Goal: Navigation & Orientation: Find specific page/section

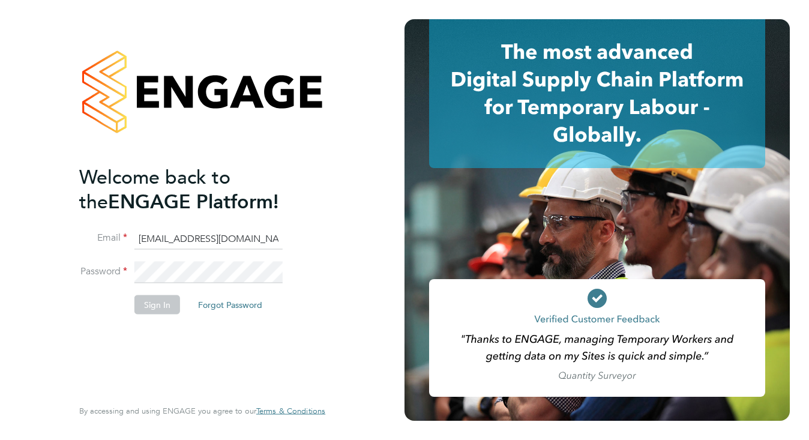
type input "Siskadmin@nutral.uk"
click at [153, 304] on button "Sign In" at bounding box center [157, 304] width 46 height 19
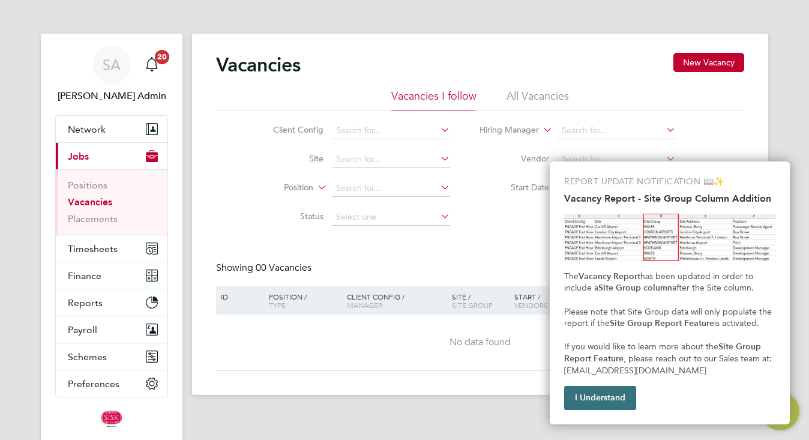
click at [623, 394] on button "I Understand" at bounding box center [600, 398] width 72 height 24
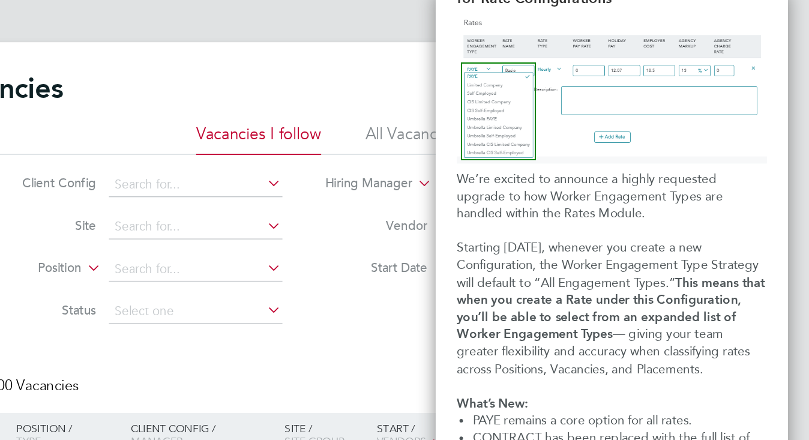
scroll to position [45, 0]
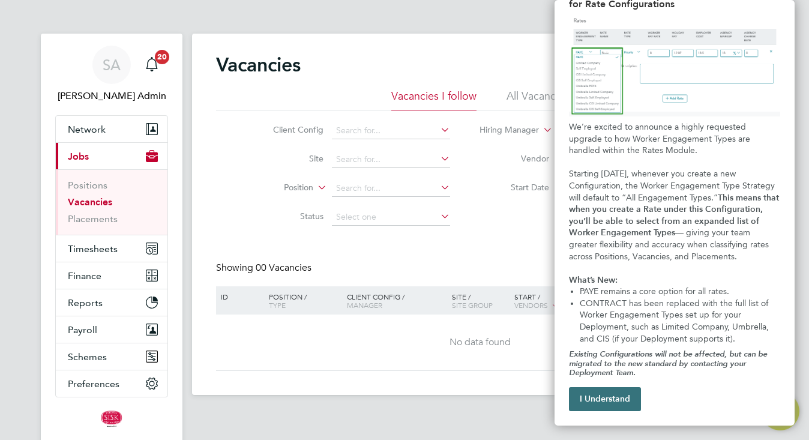
click at [606, 400] on button "I Understand" at bounding box center [605, 399] width 72 height 24
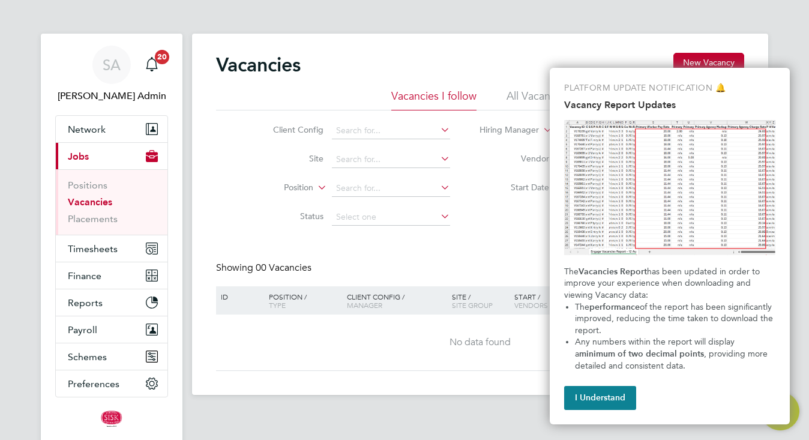
click at [606, 400] on button "I Understand" at bounding box center [600, 398] width 72 height 24
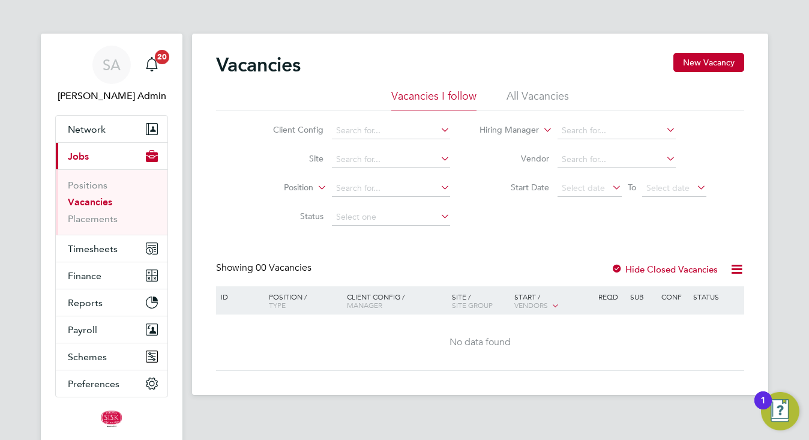
click at [779, 413] on img "Open Resource Center, 1 new notification" at bounding box center [780, 411] width 38 height 38
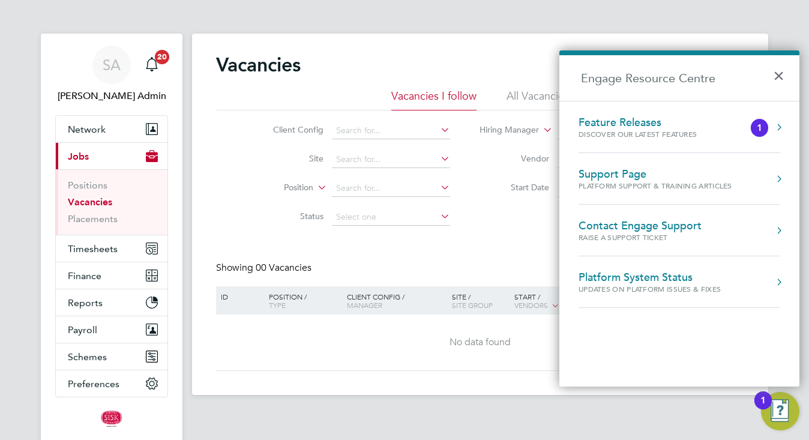
click at [704, 123] on div "Feature Releases" at bounding box center [649, 122] width 142 height 13
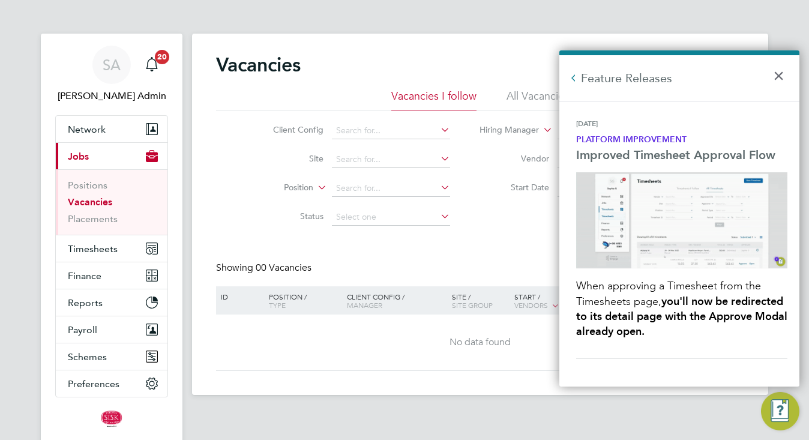
click at [581, 73] on h2 "Feature Releases" at bounding box center [679, 78] width 240 height 46
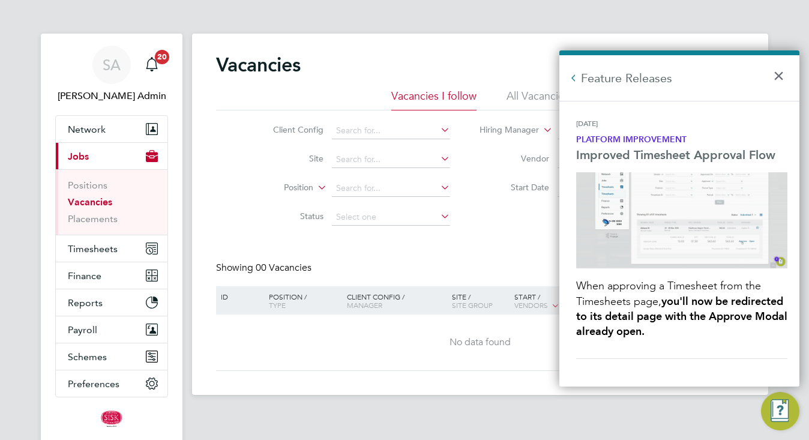
click at [571, 77] on button "Back to Resources" at bounding box center [573, 78] width 12 height 12
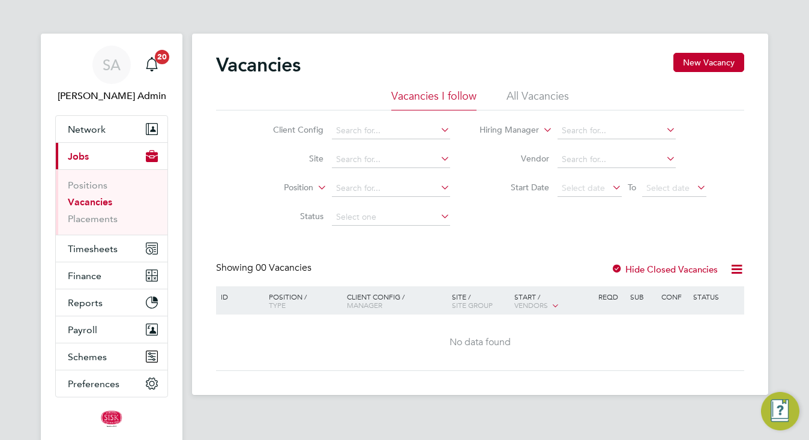
click at [777, 413] on img "Engage Resource Center" at bounding box center [780, 411] width 38 height 38
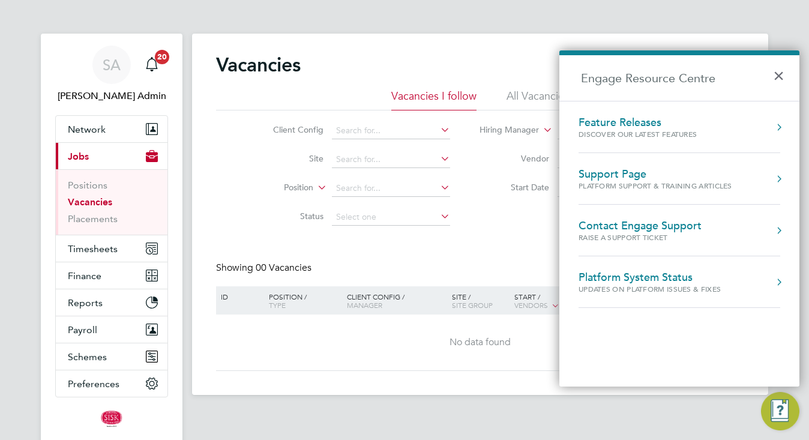
click at [735, 131] on div "Feature Releases Discover our latest features" at bounding box center [661, 127] width 166 height 23
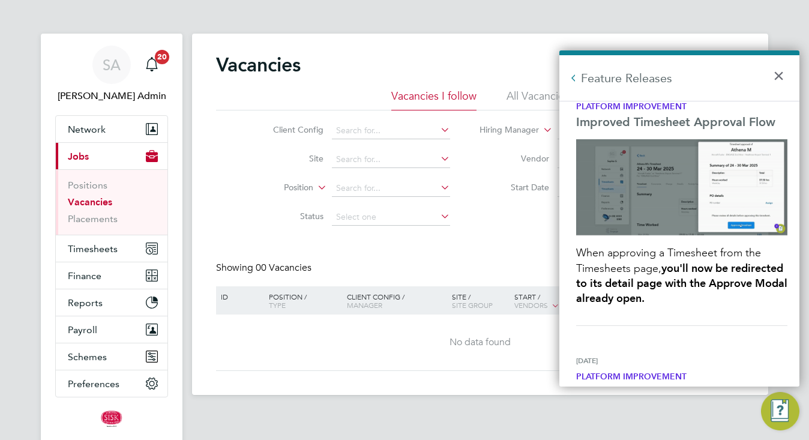
scroll to position [14, 0]
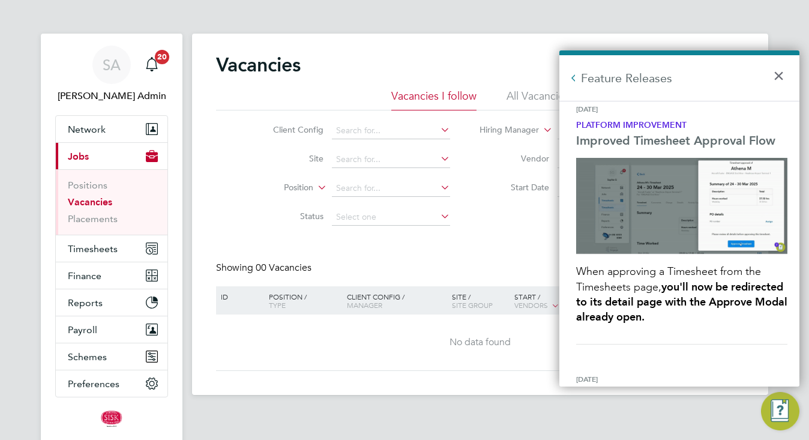
click at [635, 121] on strong "Platform Improvement" at bounding box center [631, 125] width 110 height 10
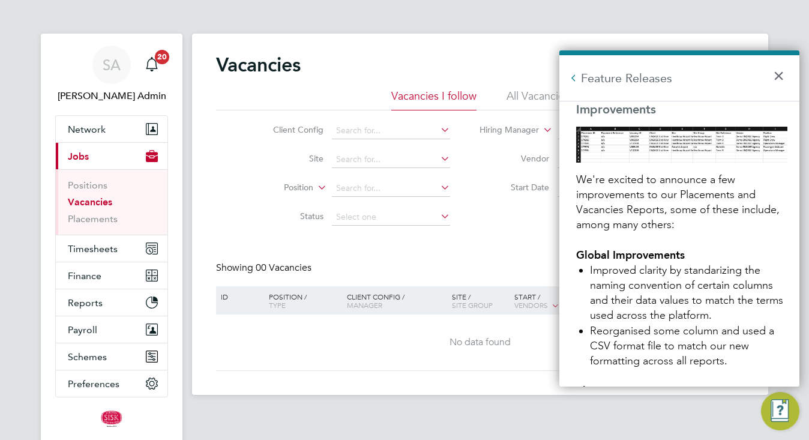
scroll to position [628, 0]
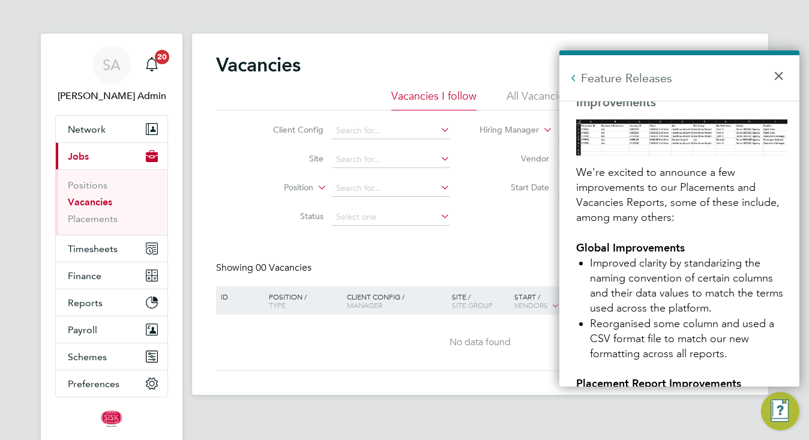
click at [574, 74] on button "Back to Resources" at bounding box center [573, 78] width 12 height 12
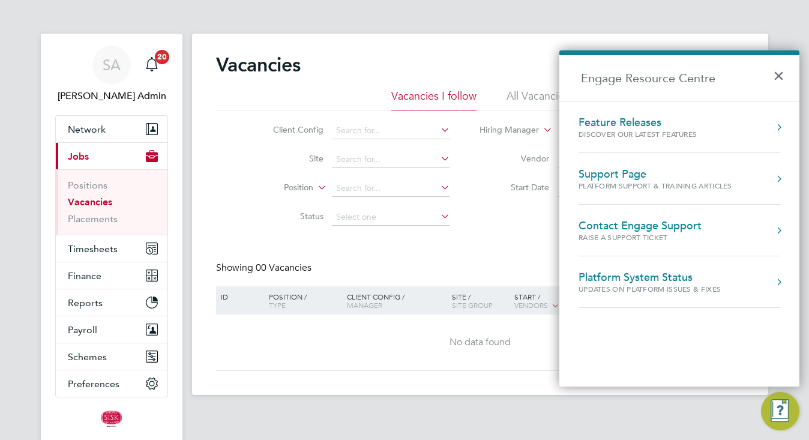
click at [753, 290] on div "Platform System Status Updates on Platform Issues & Fixes" at bounding box center [673, 282] width 190 height 23
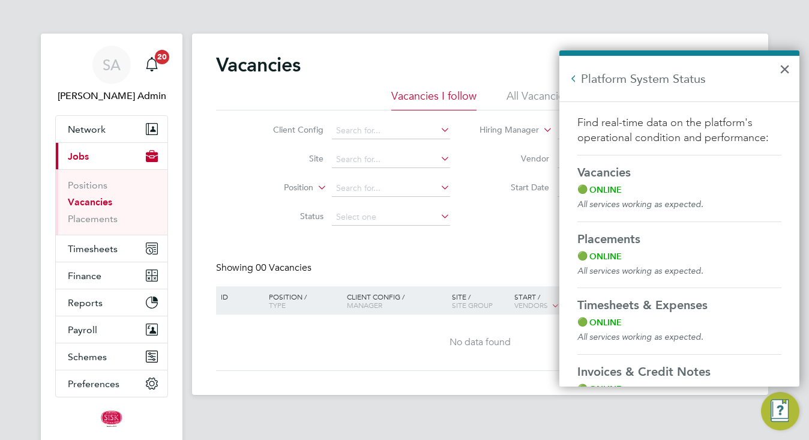
scroll to position [0, 0]
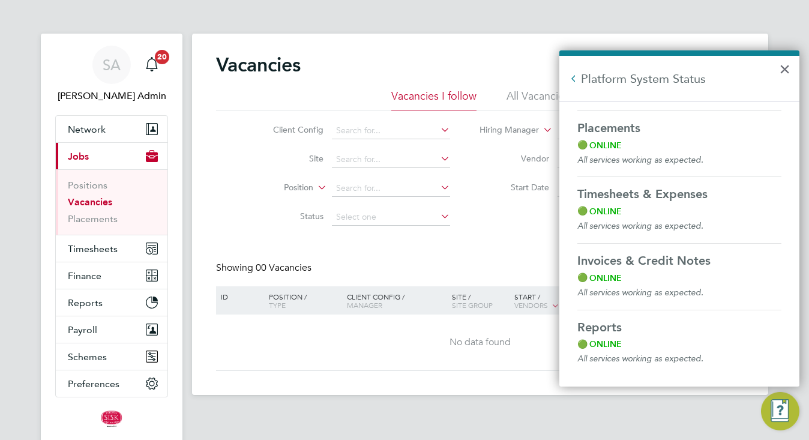
click at [576, 80] on button "Back to Resources" at bounding box center [573, 79] width 12 height 12
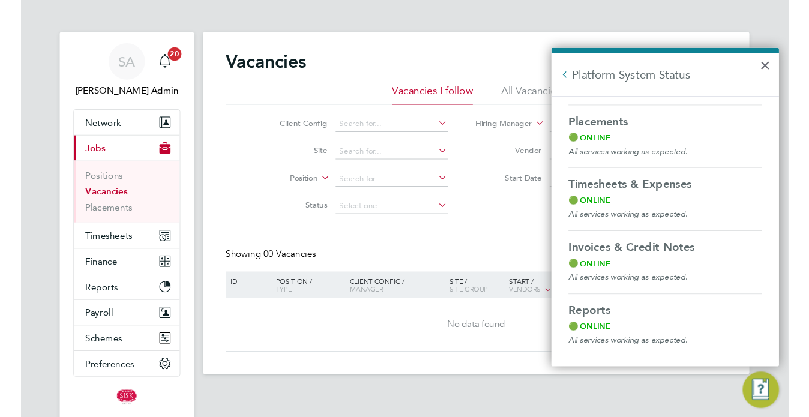
scroll to position [84, 0]
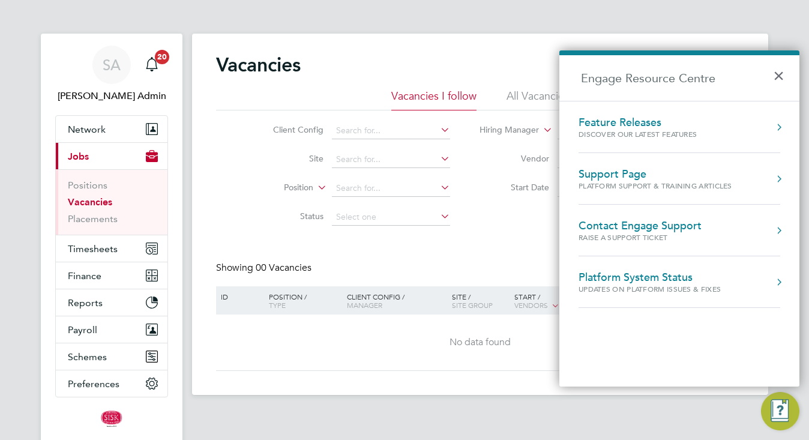
click at [768, 187] on div "Support Page Platform Support & Training Articles" at bounding box center [679, 178] width 202 height 22
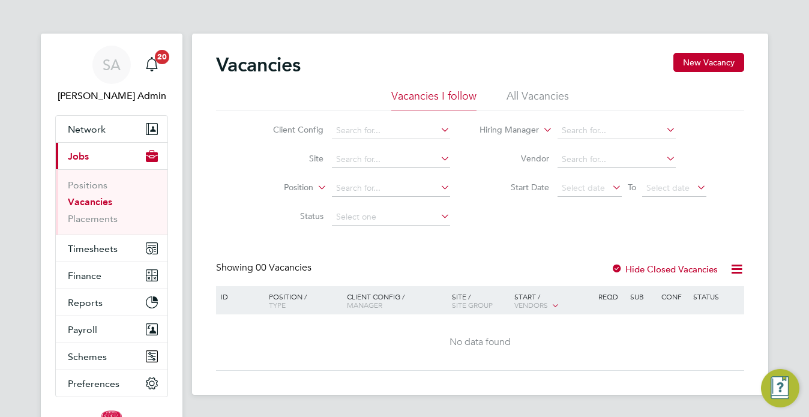
click at [777, 390] on img "Engage Resource Center" at bounding box center [780, 388] width 38 height 38
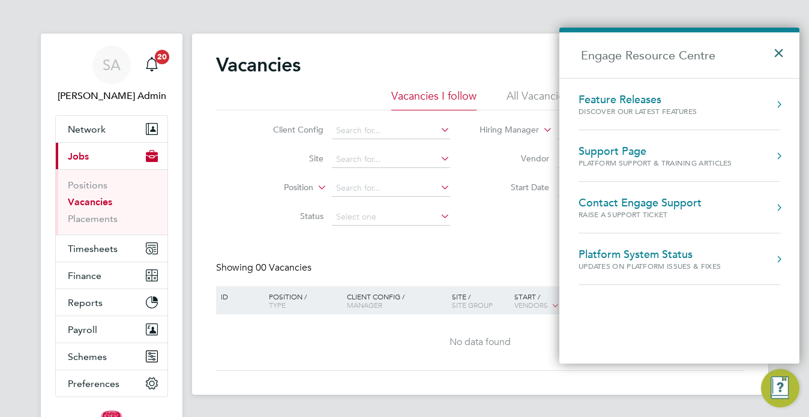
click at [773, 55] on button "×" at bounding box center [781, 49] width 17 height 26
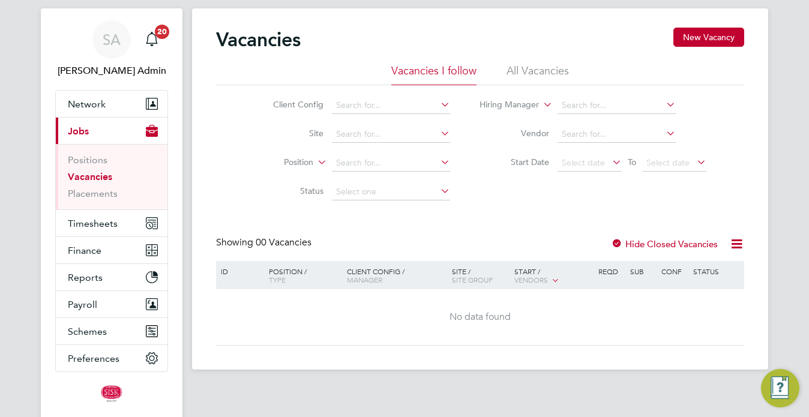
scroll to position [26, 0]
click at [790, 386] on img "Engage Resource Center" at bounding box center [780, 388] width 38 height 38
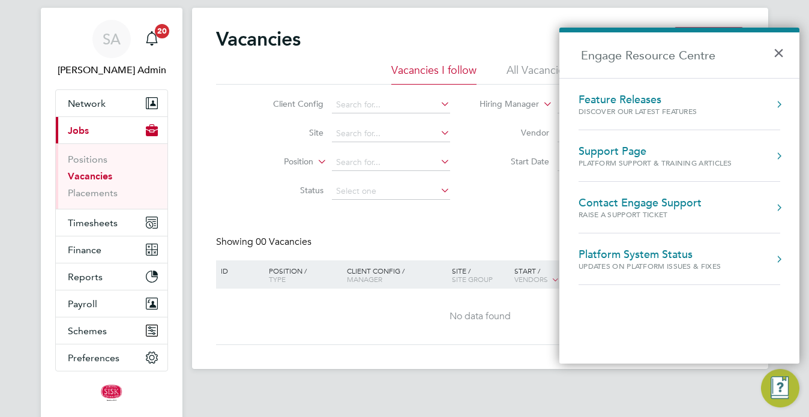
click at [623, 100] on div "Feature Releases" at bounding box center [649, 99] width 142 height 13
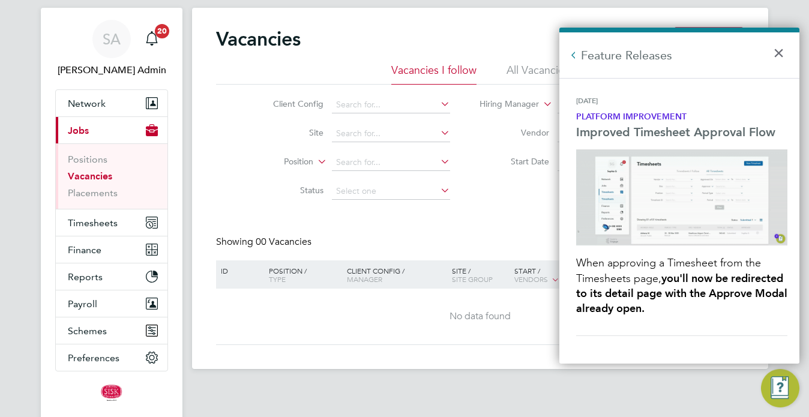
scroll to position [0, 0]
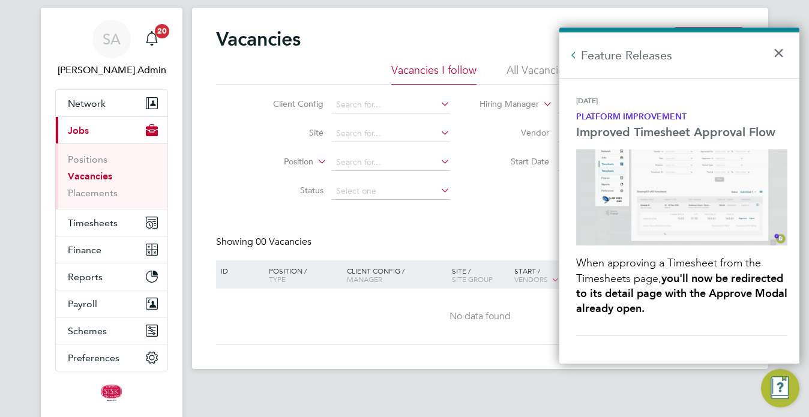
click at [617, 116] on strong "Platform Improvement" at bounding box center [631, 117] width 110 height 10
click at [627, 281] on span "When approving a Timesheet from the Timesheets page," at bounding box center [670, 270] width 188 height 28
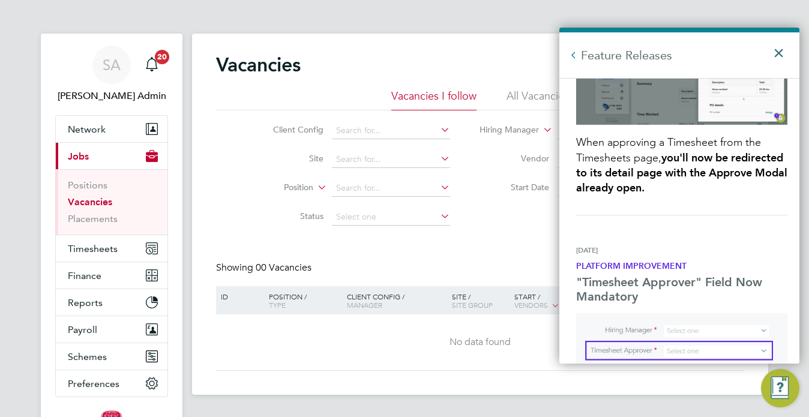
click at [779, 57] on button "×" at bounding box center [781, 49] width 17 height 26
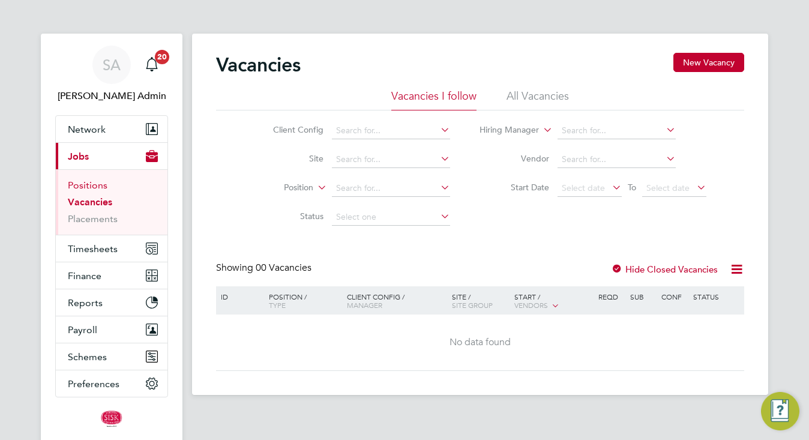
click at [99, 188] on link "Positions" at bounding box center [88, 184] width 40 height 11
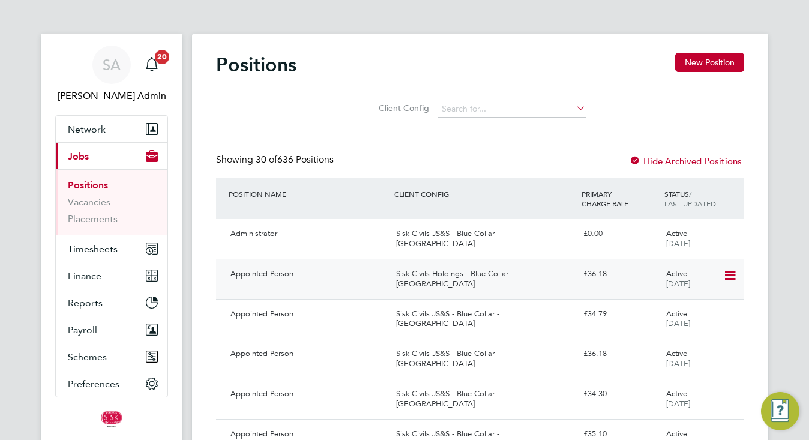
click at [268, 269] on div "Appointed Person" at bounding box center [309, 274] width 166 height 20
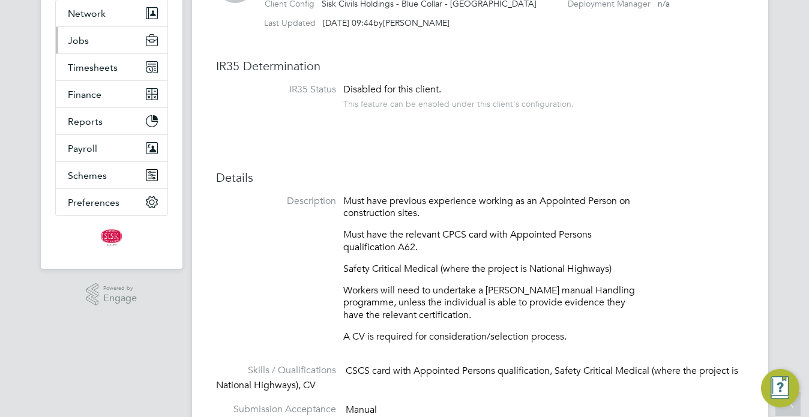
scroll to position [111, 0]
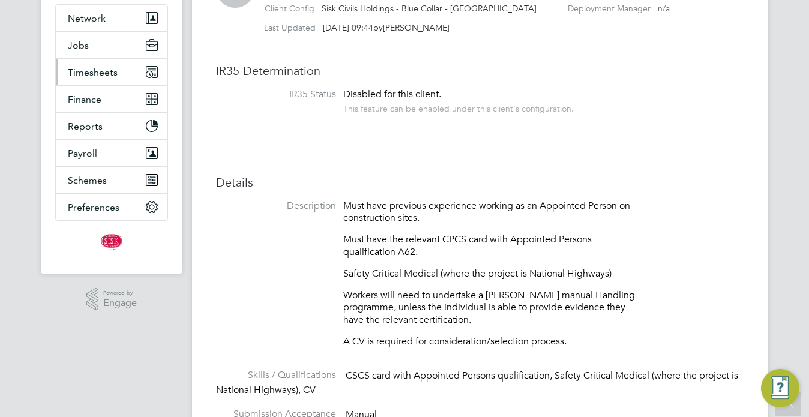
click at [90, 70] on span "Timesheets" at bounding box center [93, 72] width 50 height 11
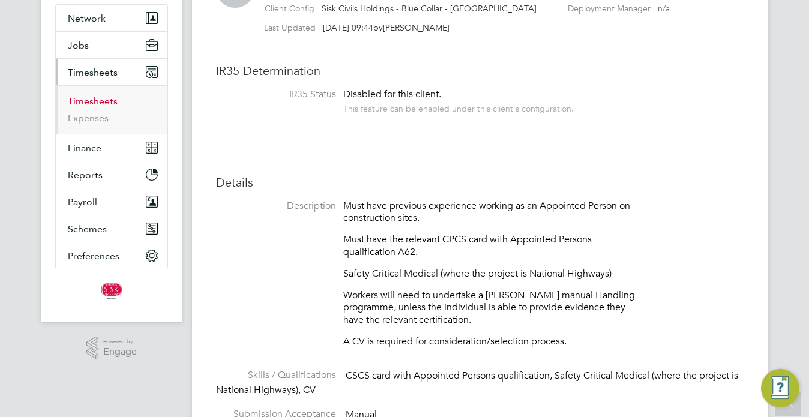
click at [89, 101] on link "Timesheets" at bounding box center [93, 100] width 50 height 11
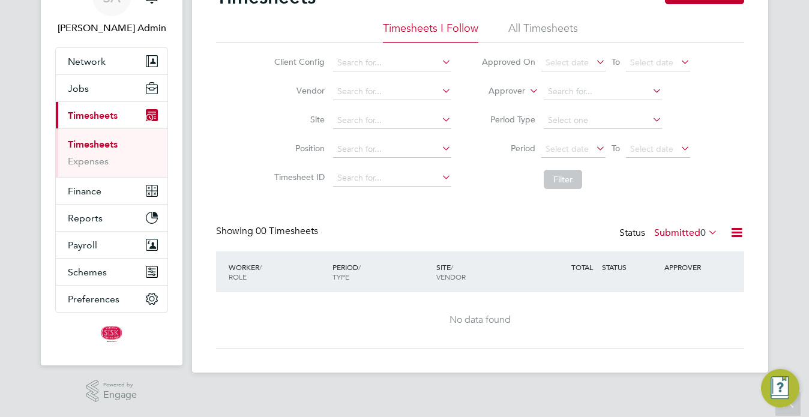
scroll to position [68, 0]
click at [544, 40] on li "All Timesheets" at bounding box center [543, 32] width 70 height 22
click at [696, 242] on div "Showing 00 Timesheets Status Submitted 0" at bounding box center [480, 238] width 528 height 26
click at [705, 240] on div "Status Submitted 0" at bounding box center [669, 233] width 101 height 17
click at [704, 233] on span "0" at bounding box center [702, 233] width 5 height 12
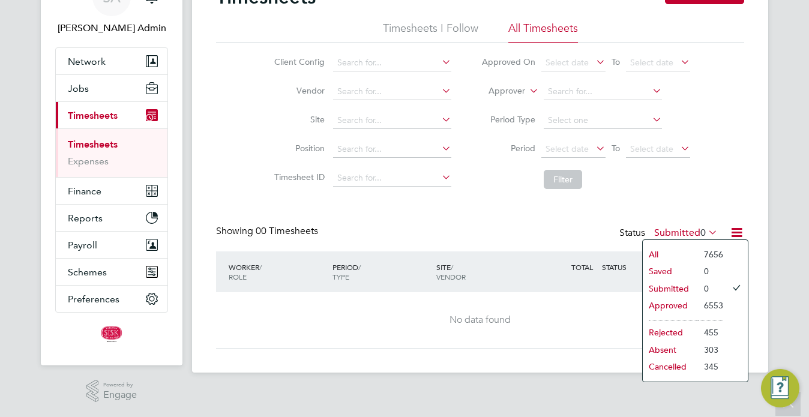
click at [708, 258] on li "7656" at bounding box center [710, 254] width 25 height 17
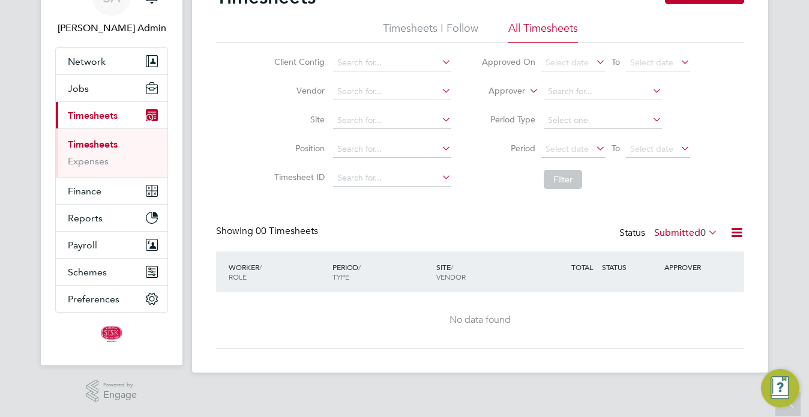
click at [705, 230] on icon at bounding box center [705, 232] width 0 height 17
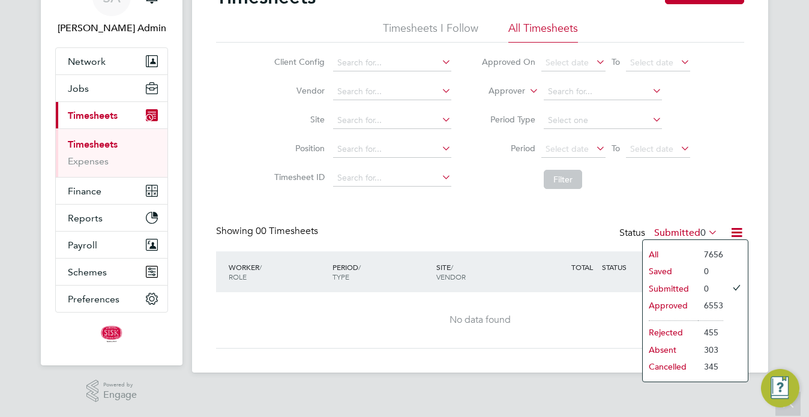
click at [708, 253] on li "7656" at bounding box center [710, 254] width 25 height 17
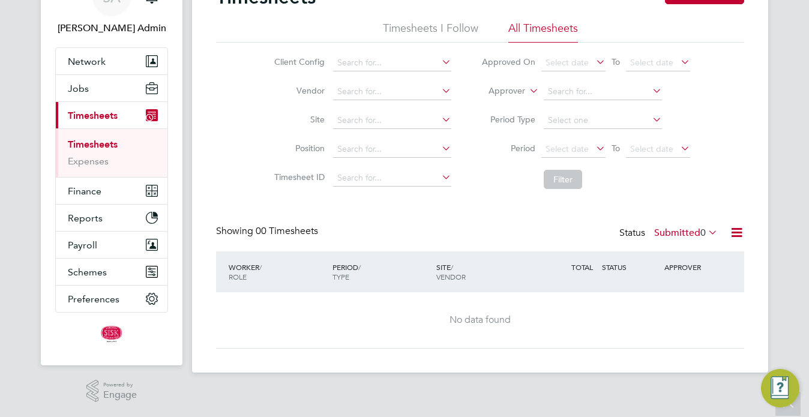
click at [705, 230] on icon at bounding box center [705, 232] width 0 height 17
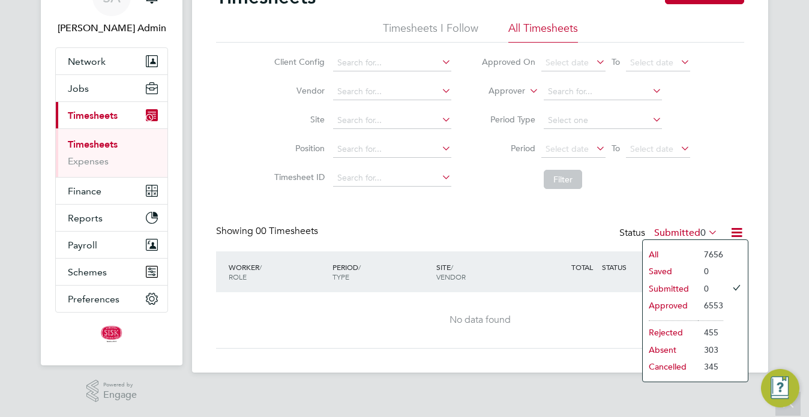
click at [721, 308] on li "6553" at bounding box center [710, 305] width 25 height 17
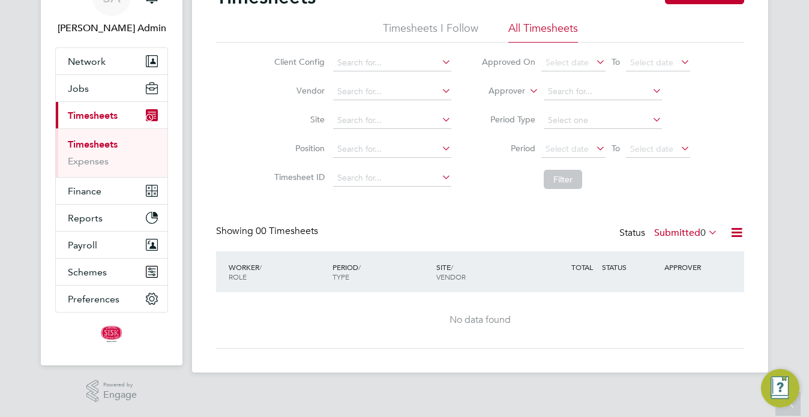
click at [735, 229] on icon at bounding box center [736, 232] width 15 height 15
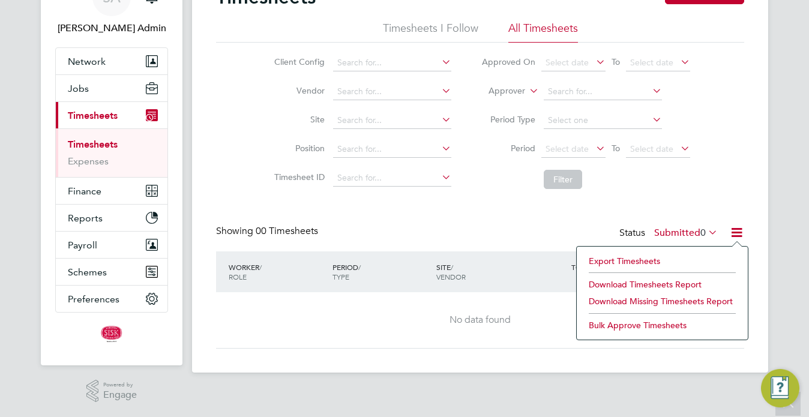
click at [508, 209] on div "Timesheets New Timesheet Timesheets I Follow All Timesheets Client Config Vendo…" at bounding box center [480, 167] width 528 height 364
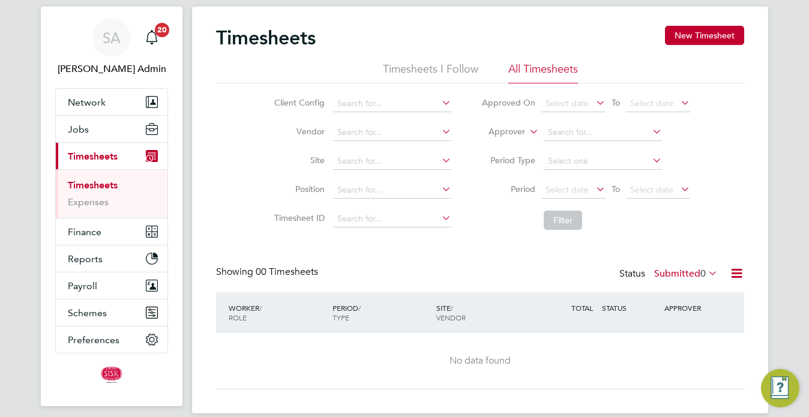
scroll to position [0, 0]
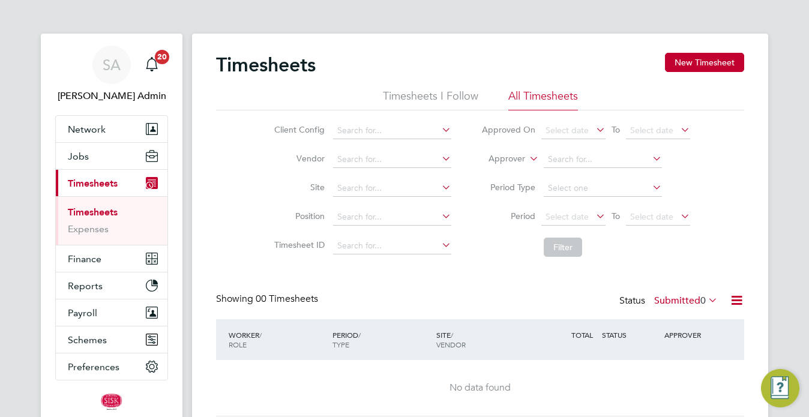
click at [688, 305] on label "Submitted 0" at bounding box center [686, 301] width 64 height 12
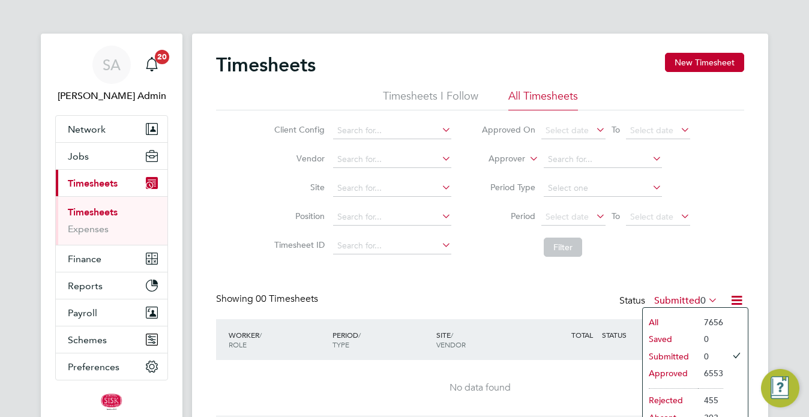
click at [671, 371] on li "Approved" at bounding box center [669, 373] width 55 height 17
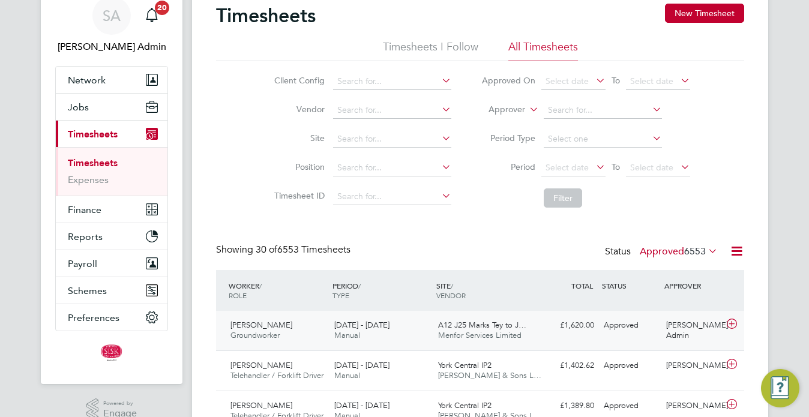
click at [531, 332] on div "A12 J25 Marks Tey to J… Menfor Services Limited" at bounding box center [485, 331] width 104 height 30
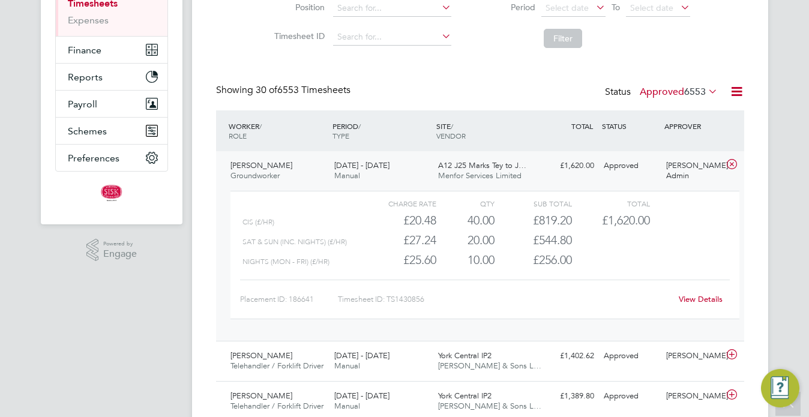
click at [702, 305] on div "View Details" at bounding box center [700, 299] width 59 height 19
click at [700, 298] on link "View Details" at bounding box center [700, 299] width 44 height 10
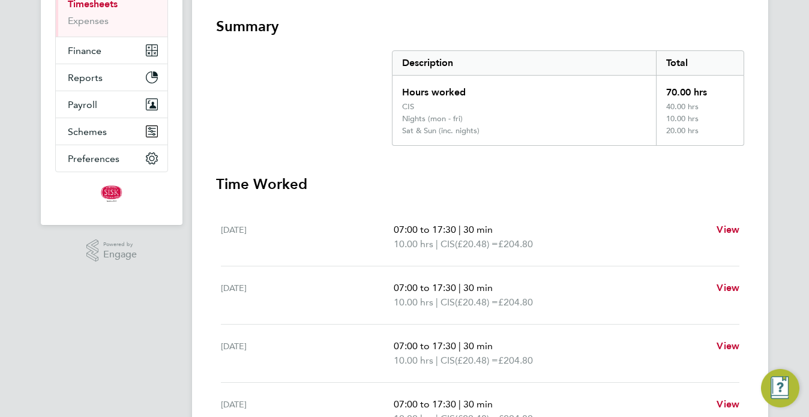
scroll to position [219, 0]
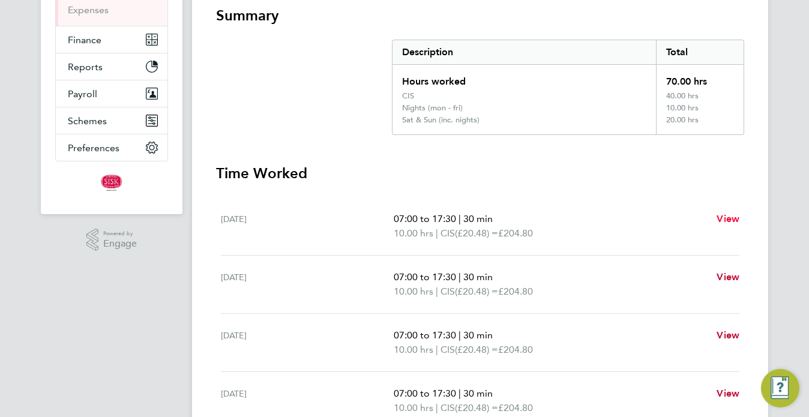
click at [736, 220] on span "View" at bounding box center [727, 218] width 23 height 11
select select "30"
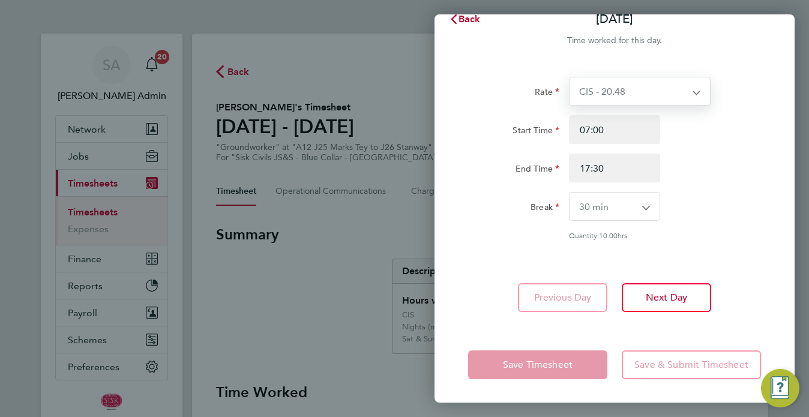
scroll to position [19, 0]
click at [456, 17] on icon "button" at bounding box center [454, 20] width 10 height 10
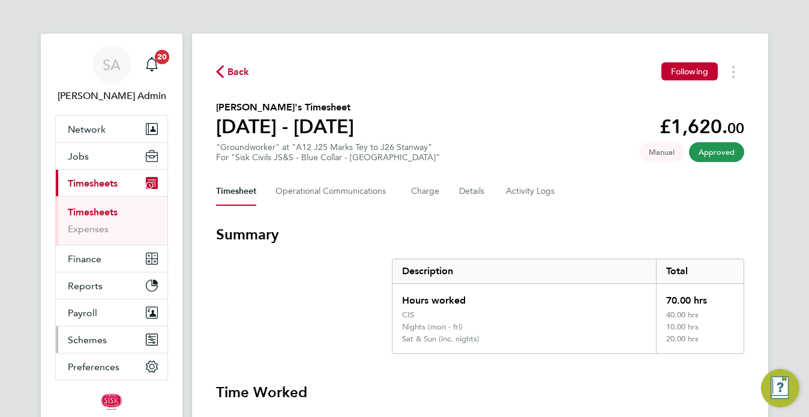
click at [85, 344] on span "Schemes" at bounding box center [87, 339] width 39 height 11
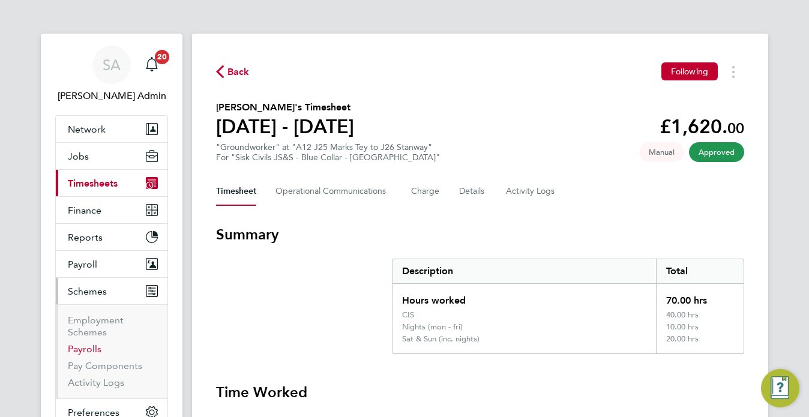
scroll to position [8, 0]
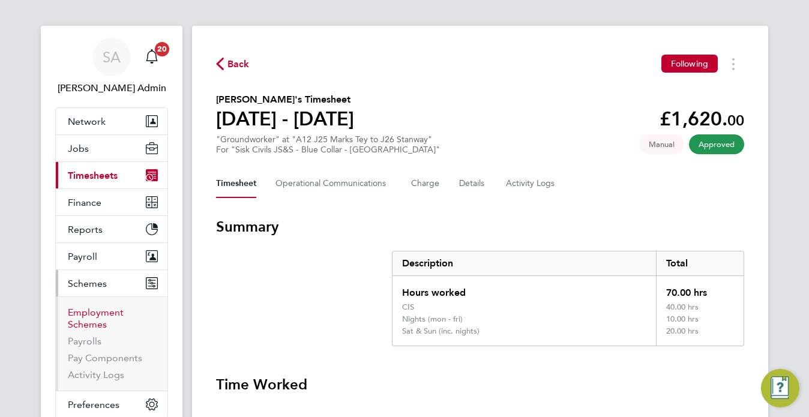
click at [88, 315] on link "Employment Schemes" at bounding box center [96, 318] width 56 height 23
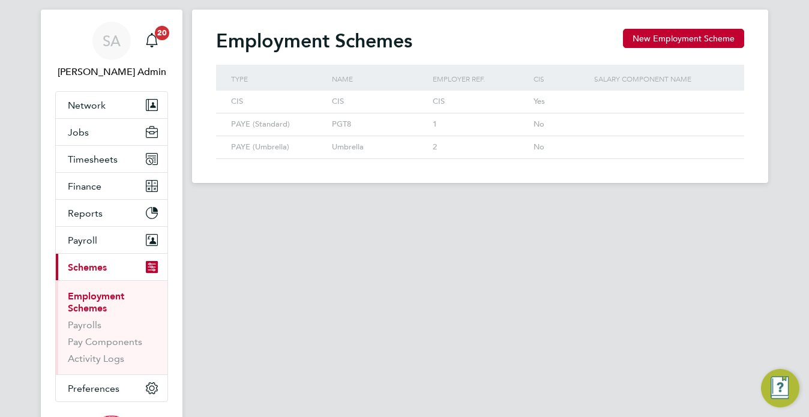
scroll to position [46, 0]
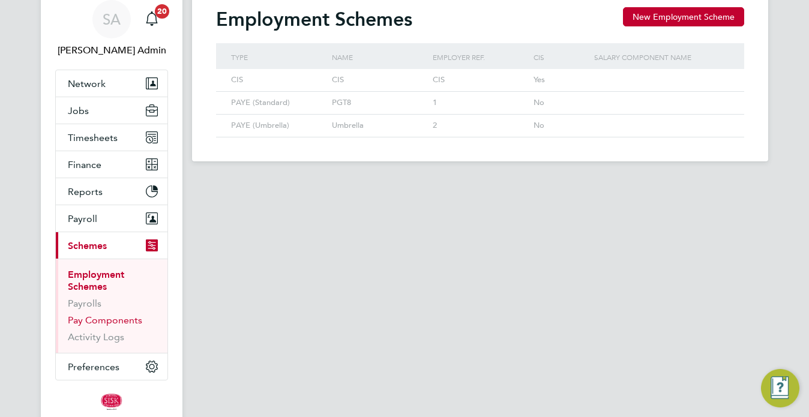
click at [86, 321] on link "Pay Components" at bounding box center [105, 319] width 74 height 11
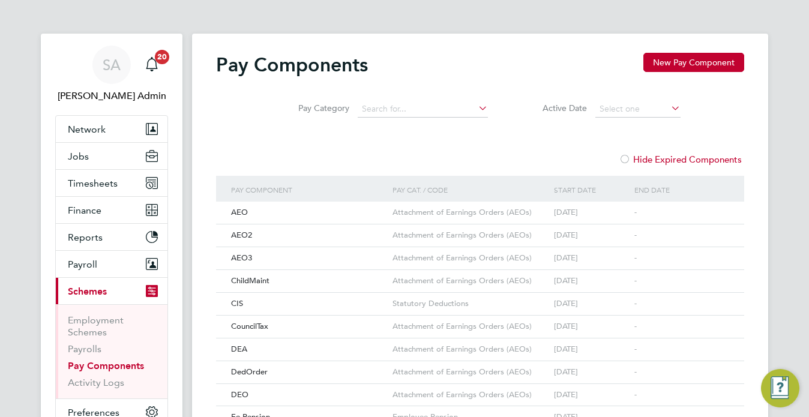
click at [103, 375] on li "Pay Components" at bounding box center [113, 368] width 90 height 17
click at [106, 395] on ul "Employment Schemes Payrolls Pay Components Activity Logs" at bounding box center [112, 351] width 112 height 94
click at [106, 385] on link "Activity Logs" at bounding box center [96, 382] width 56 height 11
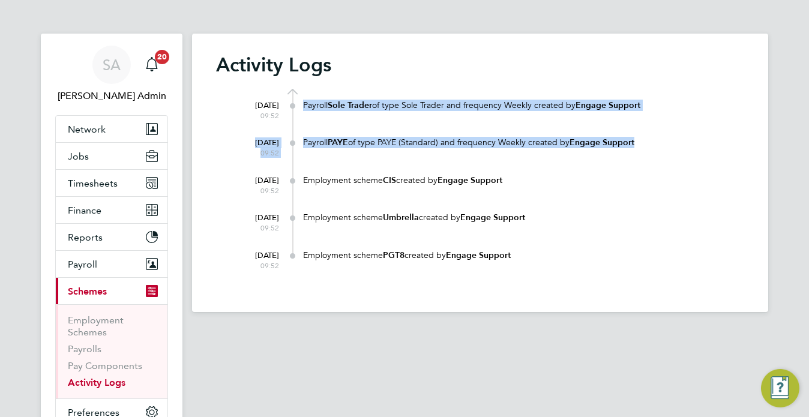
drag, startPoint x: 299, startPoint y: 103, endPoint x: 318, endPoint y: 151, distance: 50.9
click at [318, 151] on div "[DATE] 09:52 Payroll Sole Trader of type Sole Trader and frequency Weekly creat…" at bounding box center [487, 179] width 513 height 181
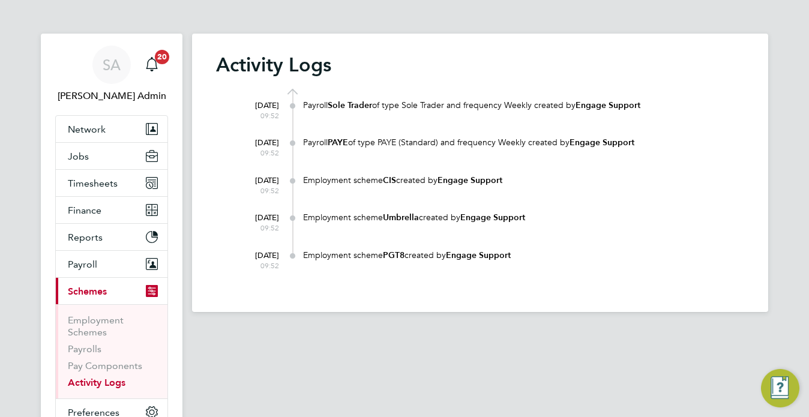
click at [313, 349] on main "Activity Logs [DATE] 09:52 Payroll Sole Trader of type Sole Trader and frequenc…" at bounding box center [480, 265] width 576 height 530
click at [94, 348] on link "Payrolls" at bounding box center [85, 348] width 34 height 11
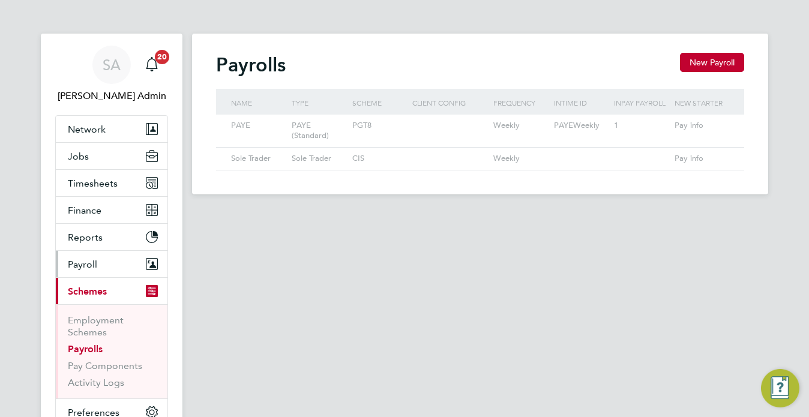
click at [88, 265] on span "Payroll" at bounding box center [82, 264] width 29 height 11
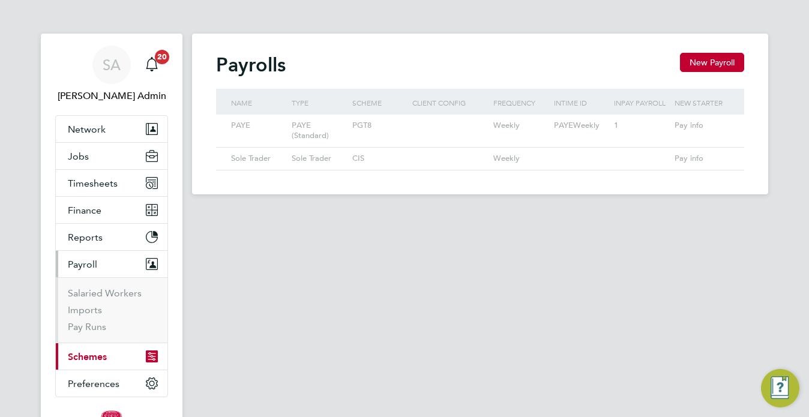
click at [89, 302] on li "Salaried Workers" at bounding box center [113, 295] width 90 height 17
click at [91, 299] on li "Salaried Workers" at bounding box center [113, 295] width 90 height 17
click at [92, 293] on link "Salaried Workers" at bounding box center [105, 292] width 74 height 11
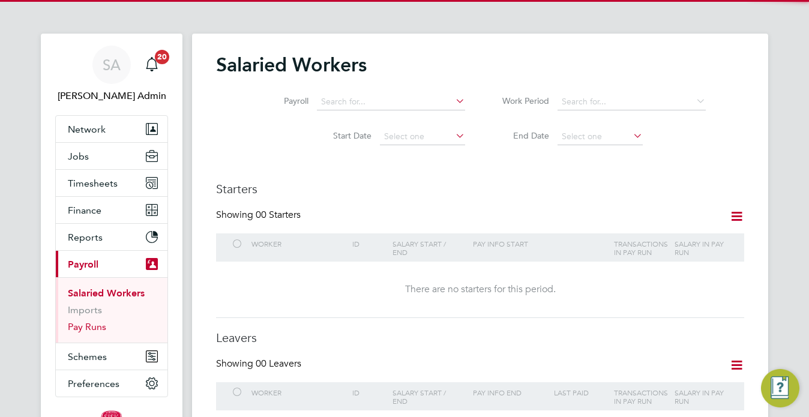
click at [88, 331] on link "Pay Runs" at bounding box center [87, 326] width 38 height 11
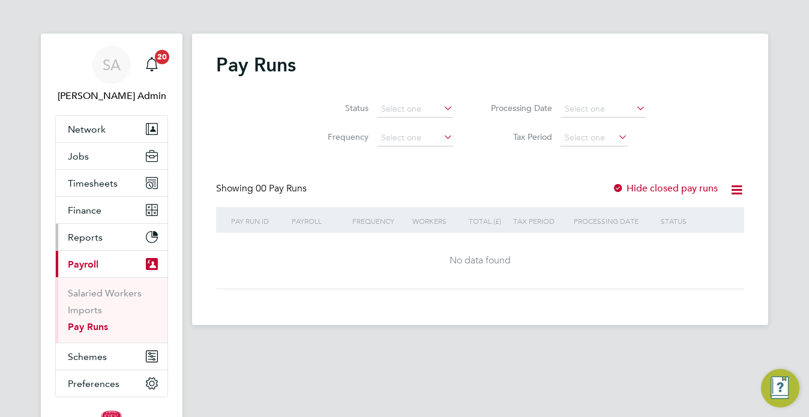
click at [85, 226] on button "Reports" at bounding box center [112, 237] width 112 height 26
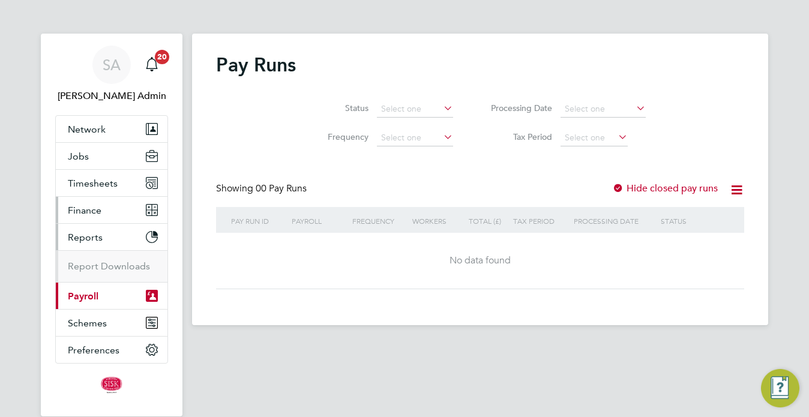
click at [88, 211] on span "Finance" at bounding box center [85, 210] width 34 height 11
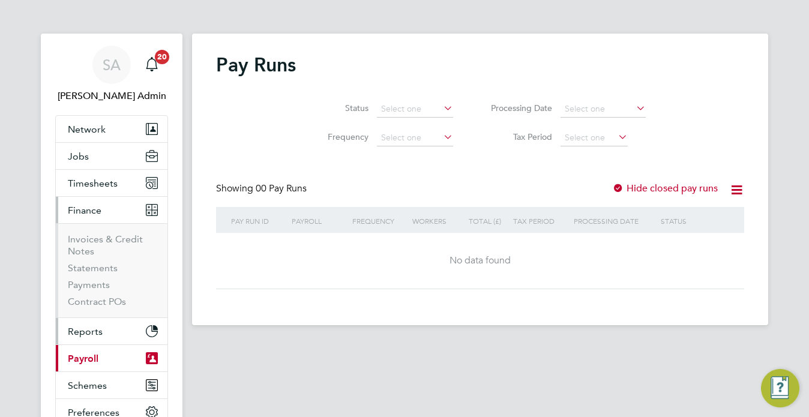
click at [92, 329] on span "Reports" at bounding box center [85, 331] width 35 height 11
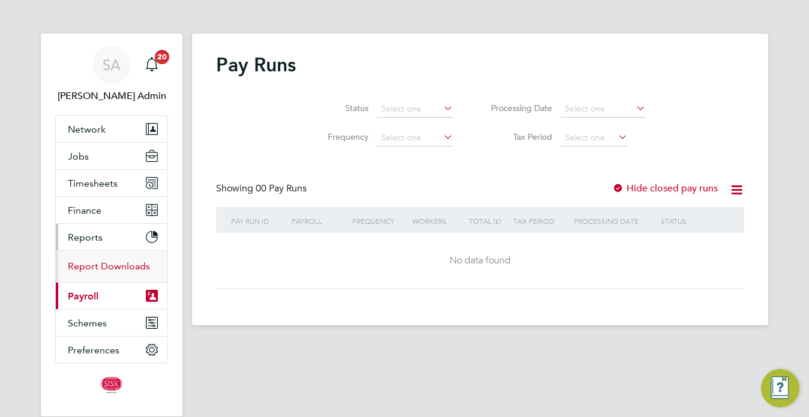
click at [90, 267] on link "Report Downloads" at bounding box center [109, 265] width 82 height 11
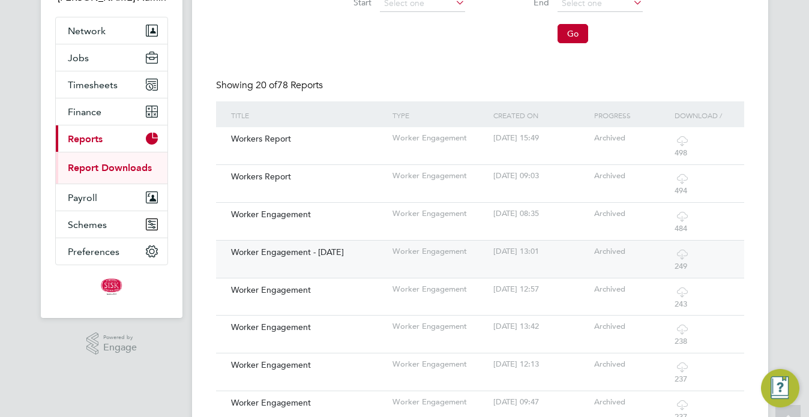
scroll to position [121, 0]
